Goal: Task Accomplishment & Management: Manage account settings

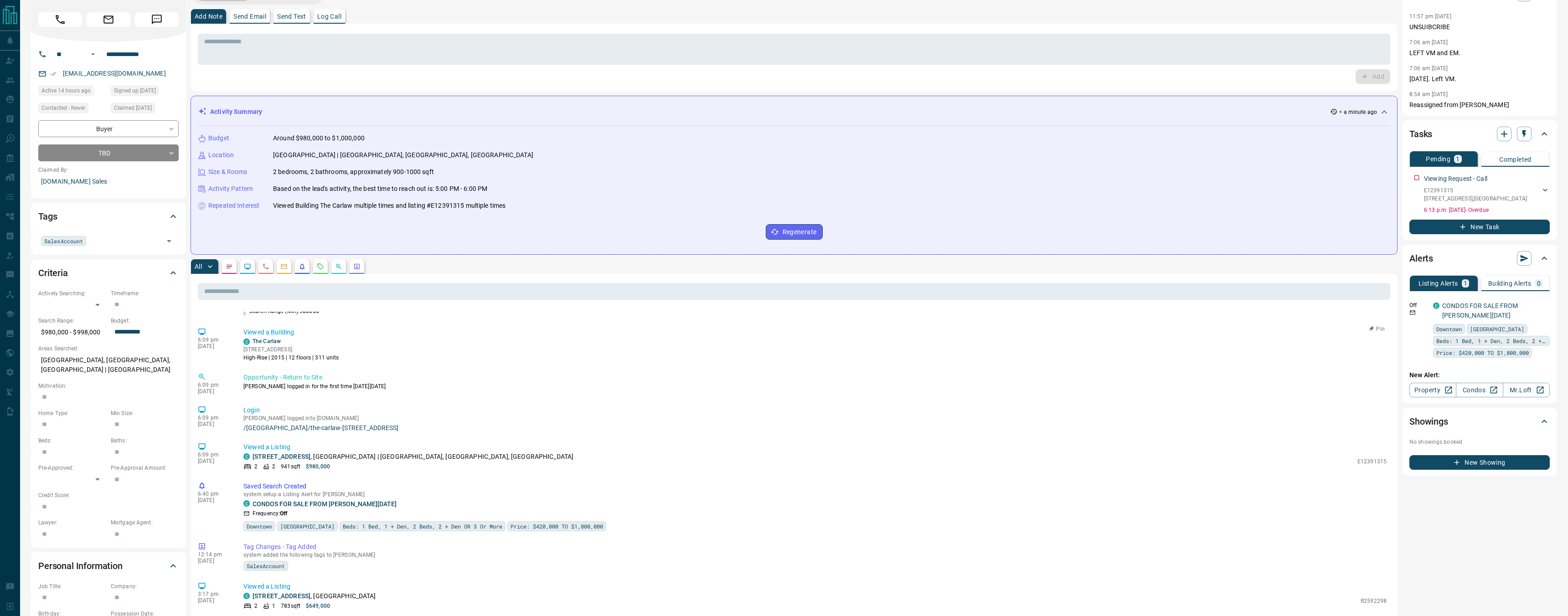
scroll to position [629, 0]
click at [314, 267] on button "button" at bounding box center [321, 267] width 15 height 15
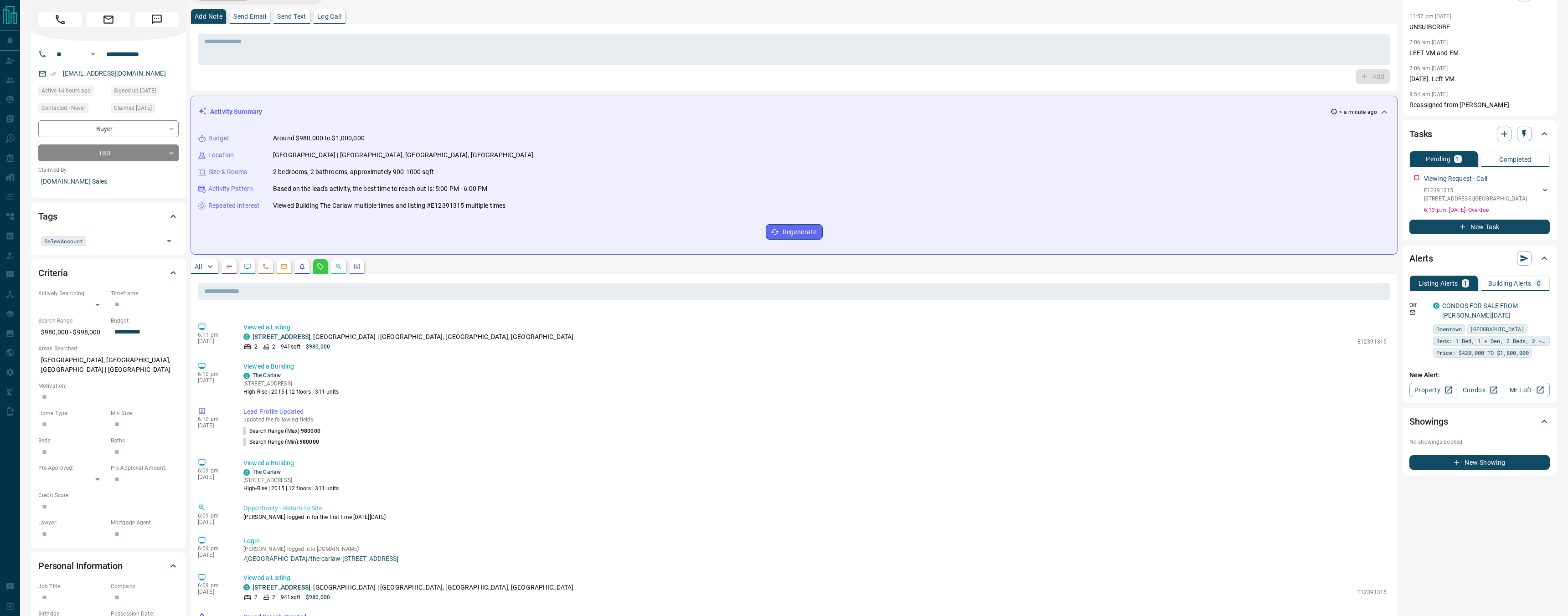
scroll to position [0, 0]
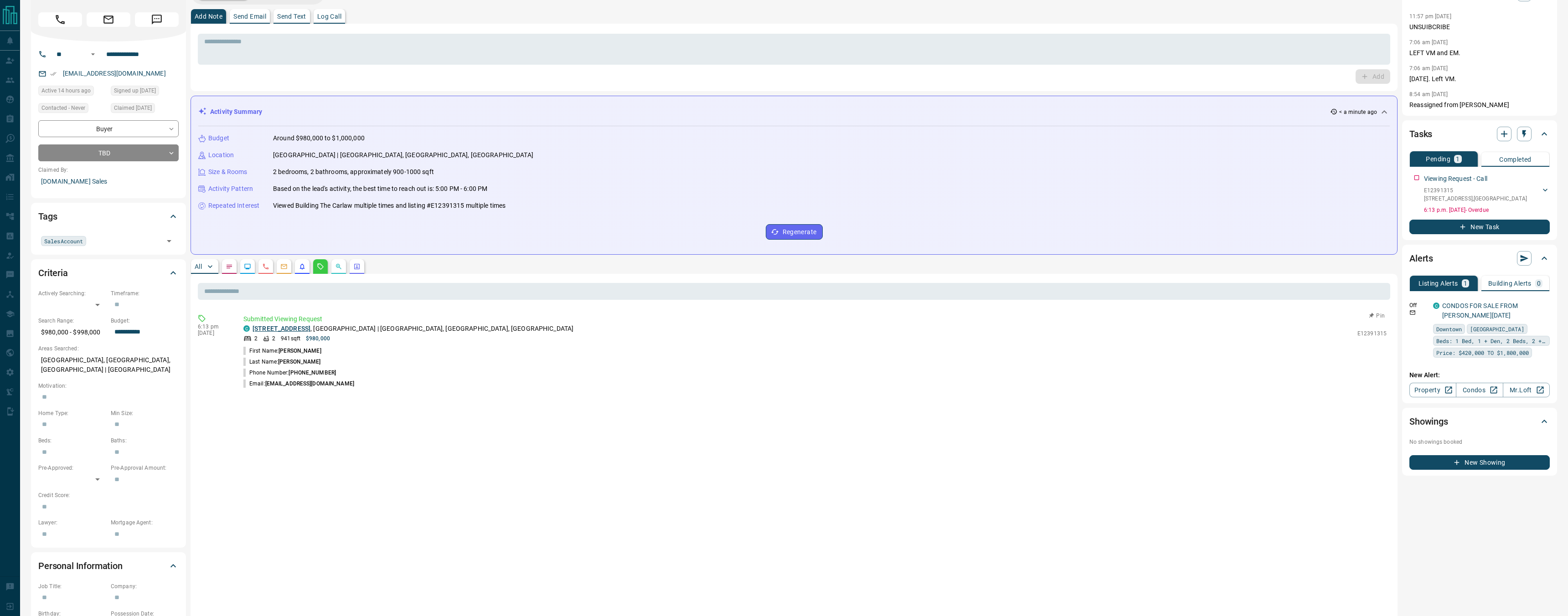
click at [310, 330] on link "[STREET_ADDRESS]" at bounding box center [282, 329] width 58 height 7
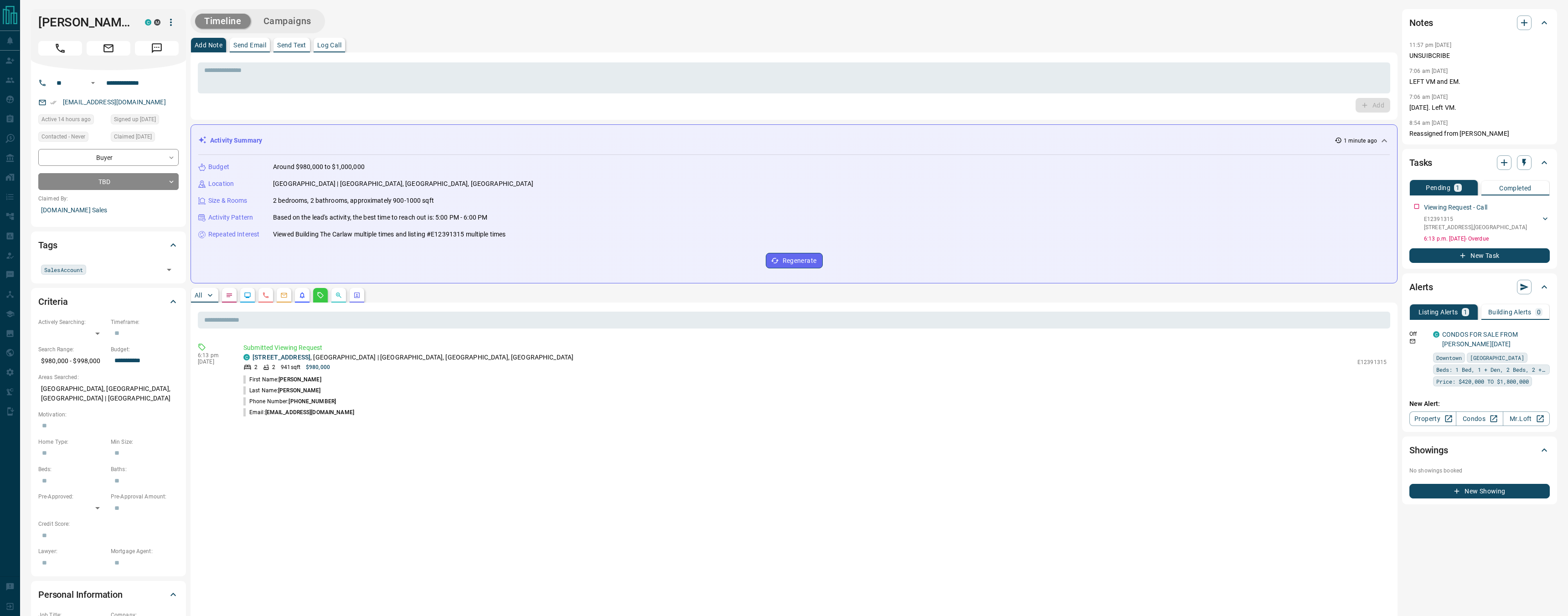
click at [173, 20] on icon "button" at bounding box center [171, 22] width 11 height 11
click at [158, 39] on li "Reassign Lead" at bounding box center [149, 41] width 78 height 14
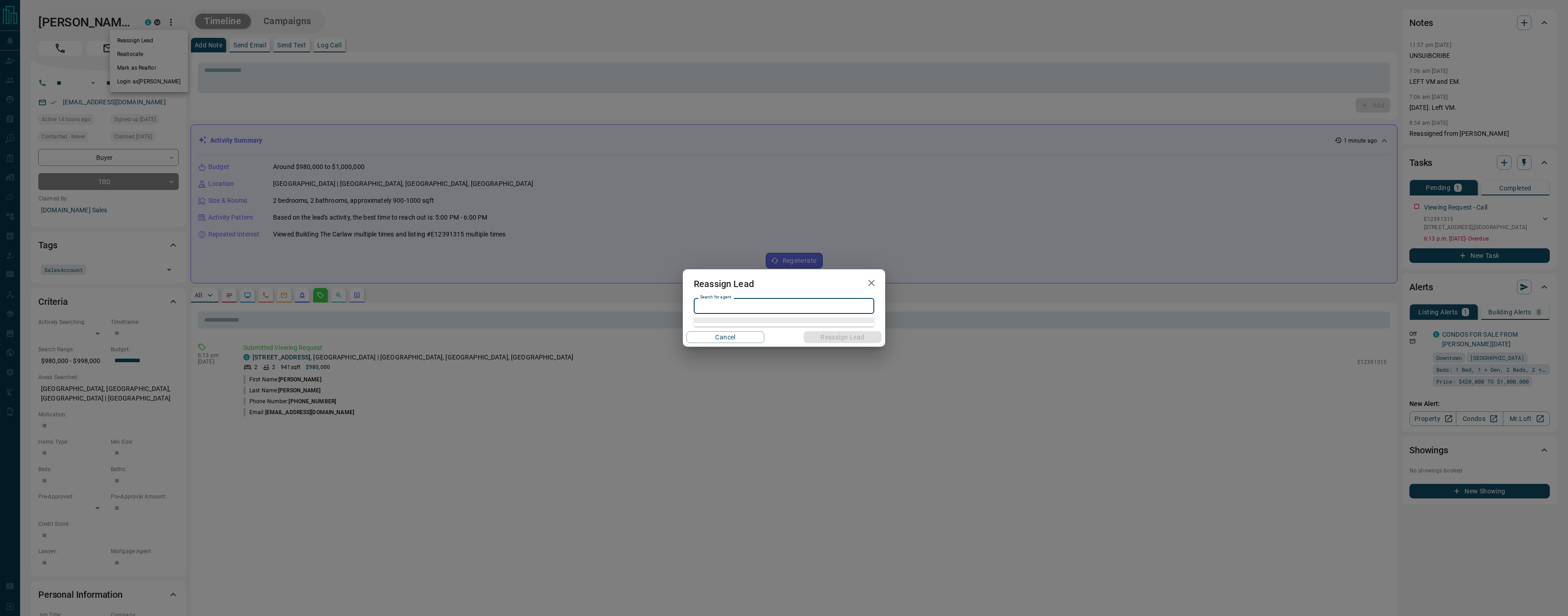
click at [729, 308] on input "Search for agent" at bounding box center [783, 306] width 174 height 10
click at [735, 328] on li "[PERSON_NAME]" at bounding box center [784, 324] width 180 height 14
type input "**********"
click at [849, 340] on button "Reassign Lead" at bounding box center [842, 337] width 78 height 12
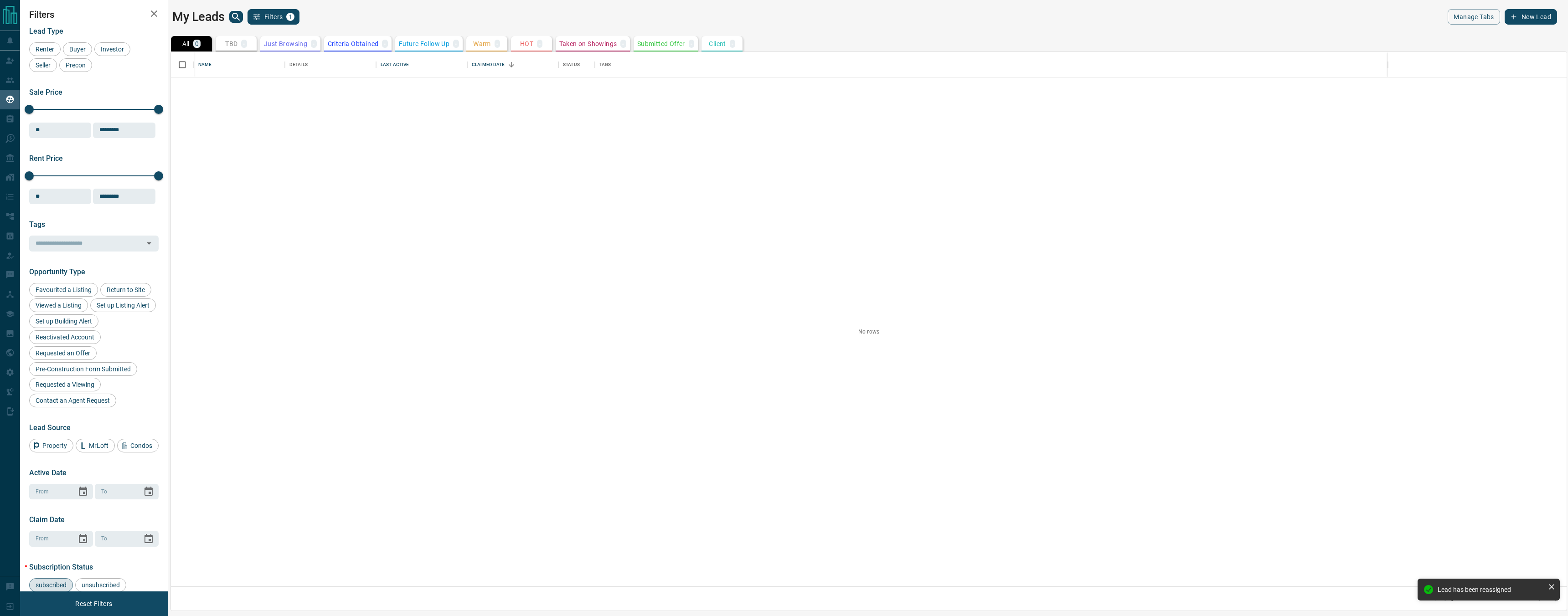
scroll to position [534, 1396]
